Goal: Check status

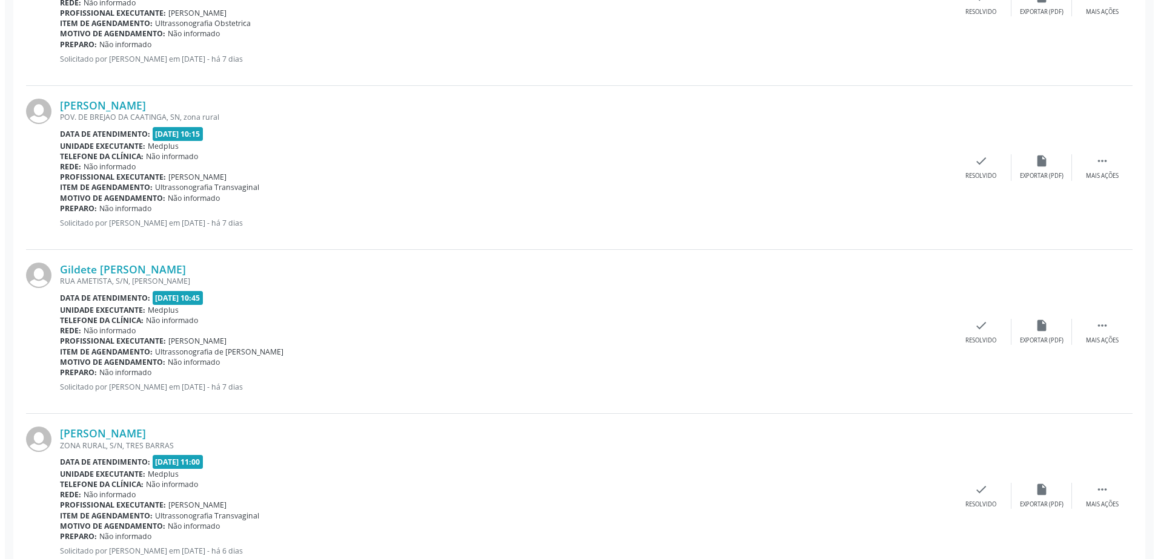
scroll to position [848, 0]
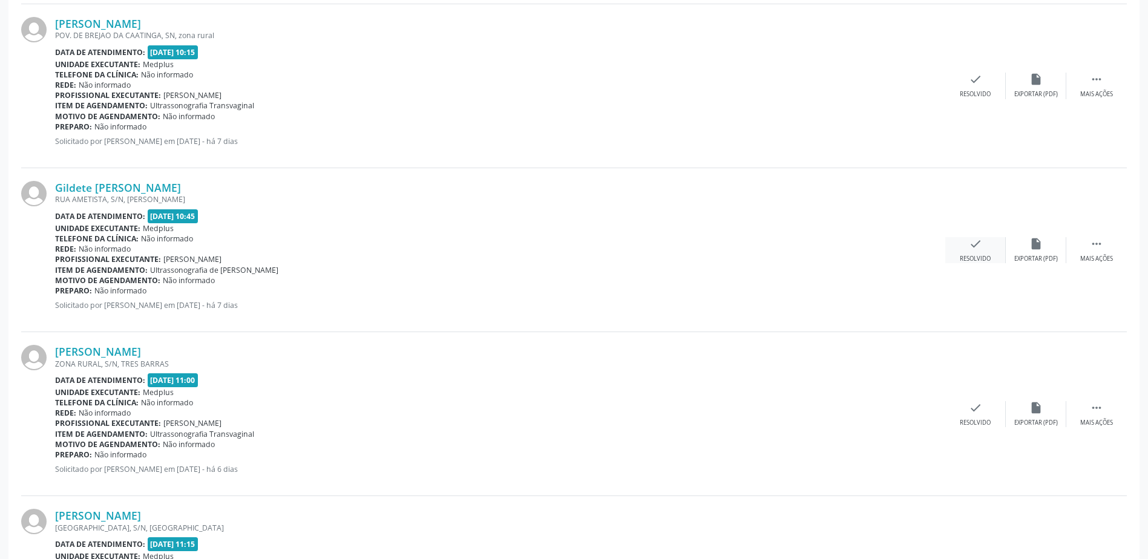
click at [981, 247] on icon "check" at bounding box center [975, 243] width 13 height 13
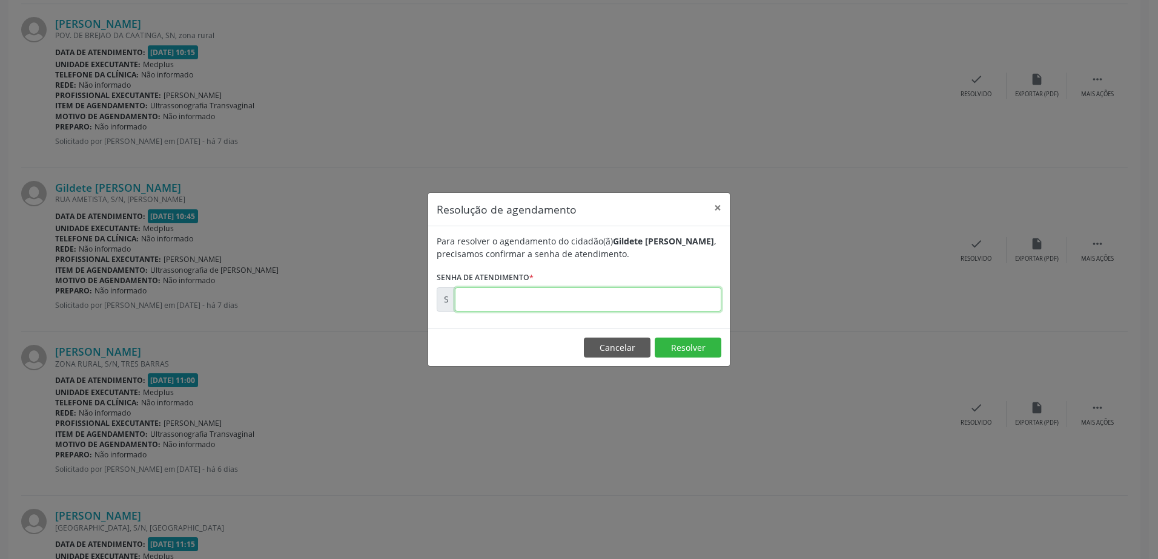
click at [539, 297] on input "text" at bounding box center [588, 300] width 266 height 24
type input "00178375"
click at [705, 351] on button "Resolver" at bounding box center [687, 348] width 67 height 21
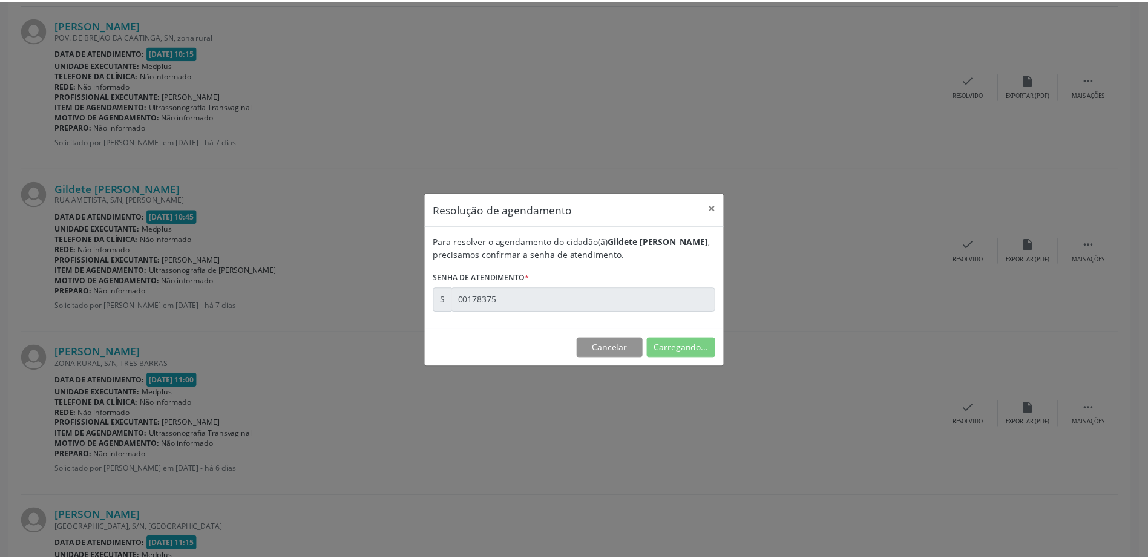
scroll to position [0, 0]
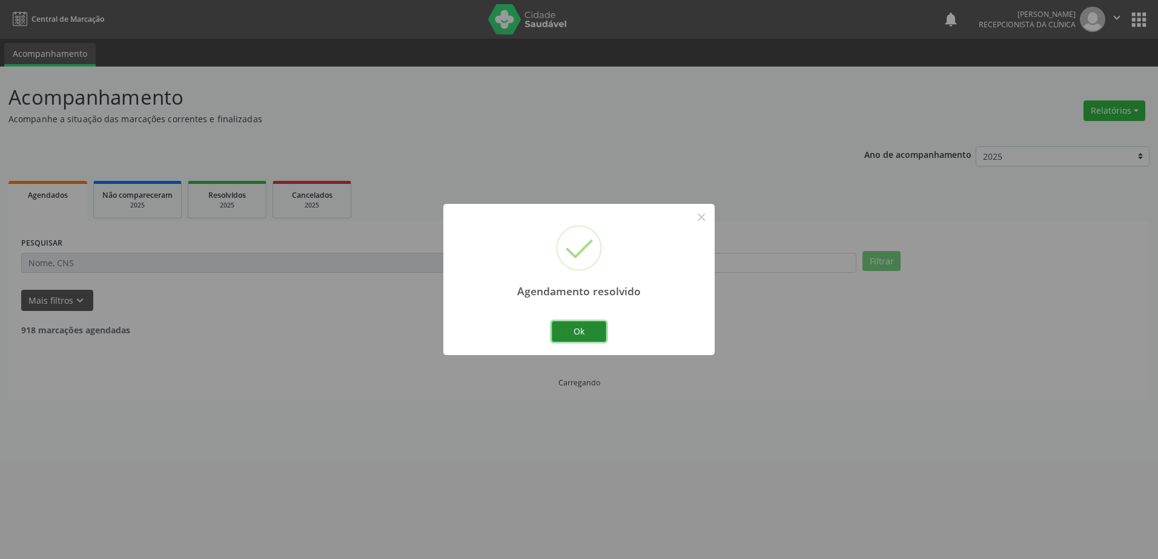
click at [583, 332] on button "Ok" at bounding box center [579, 331] width 54 height 21
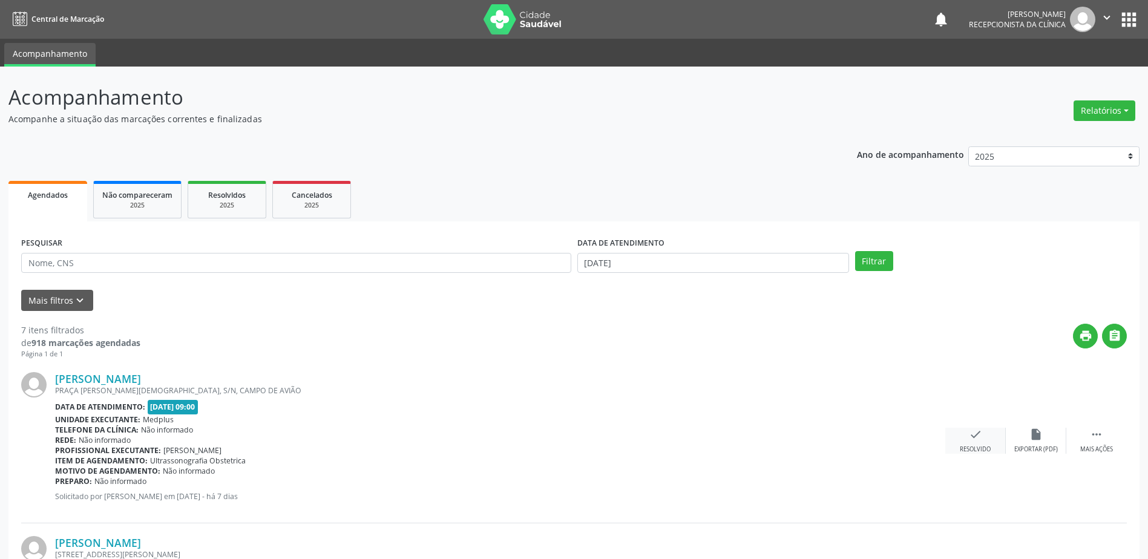
click at [981, 440] on icon "check" at bounding box center [975, 434] width 13 height 13
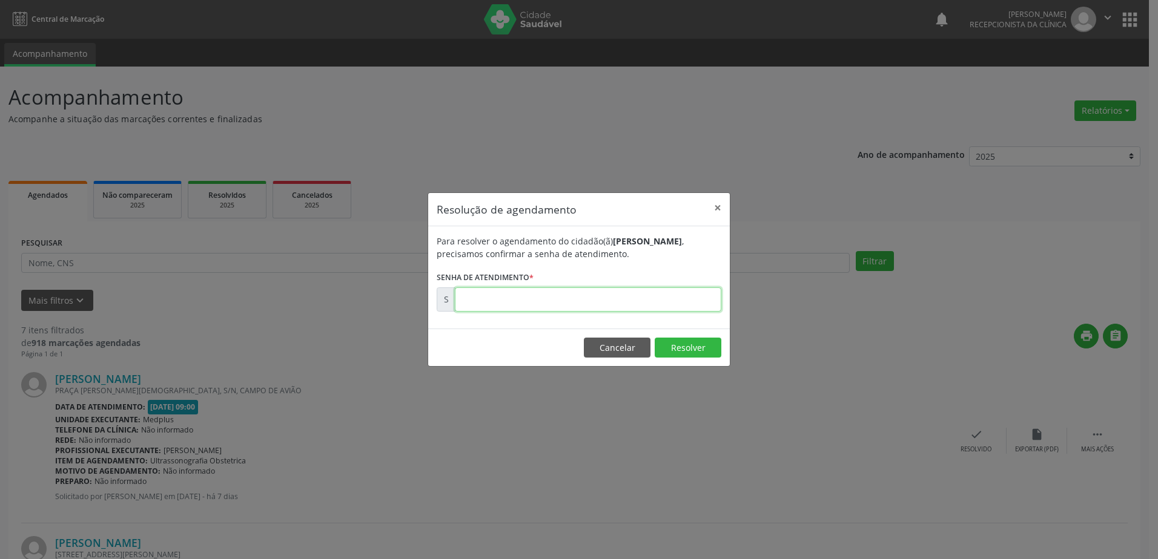
click at [614, 305] on input "text" at bounding box center [588, 300] width 266 height 24
type input "00178297"
click at [699, 346] on button "Resolver" at bounding box center [687, 348] width 67 height 21
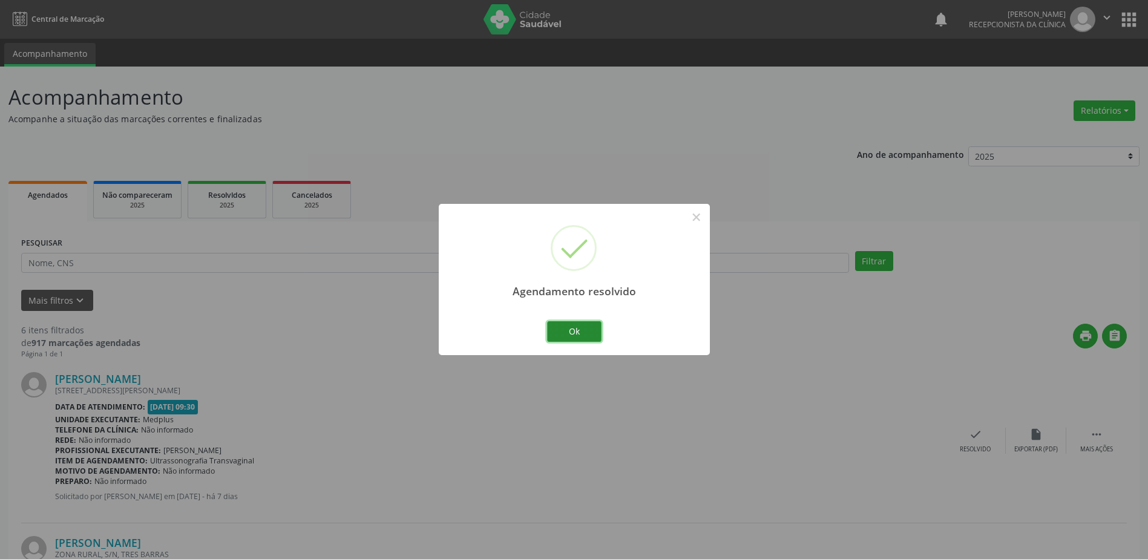
click at [564, 331] on button "Ok" at bounding box center [574, 331] width 54 height 21
